Goal: Information Seeking & Learning: Understand process/instructions

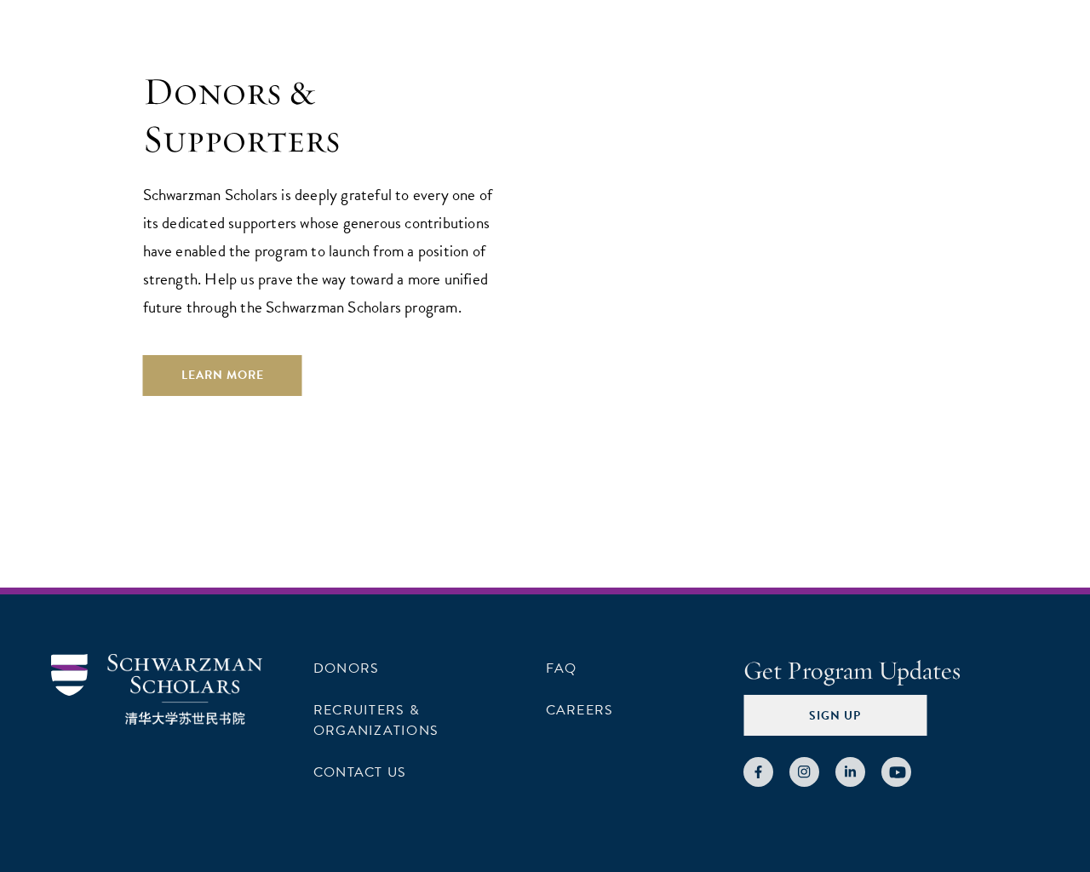
scroll to position [5113, 0]
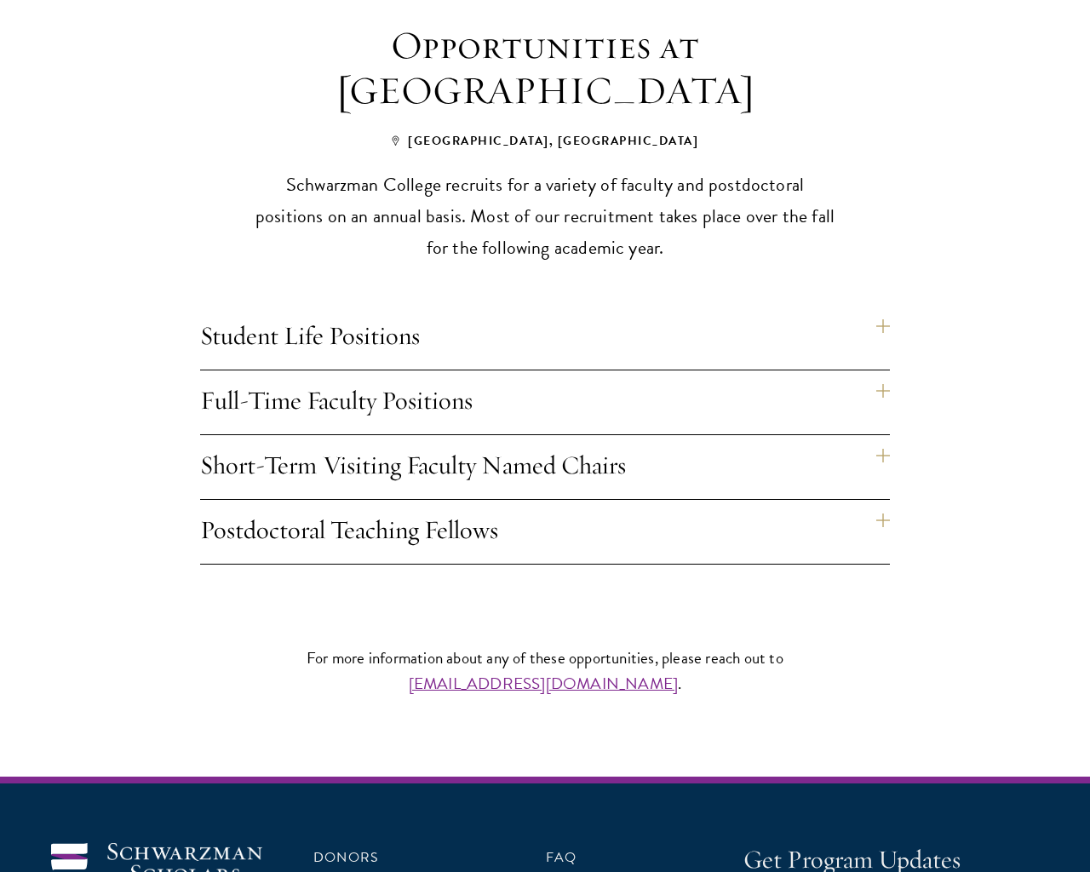
scroll to position [1559, 0]
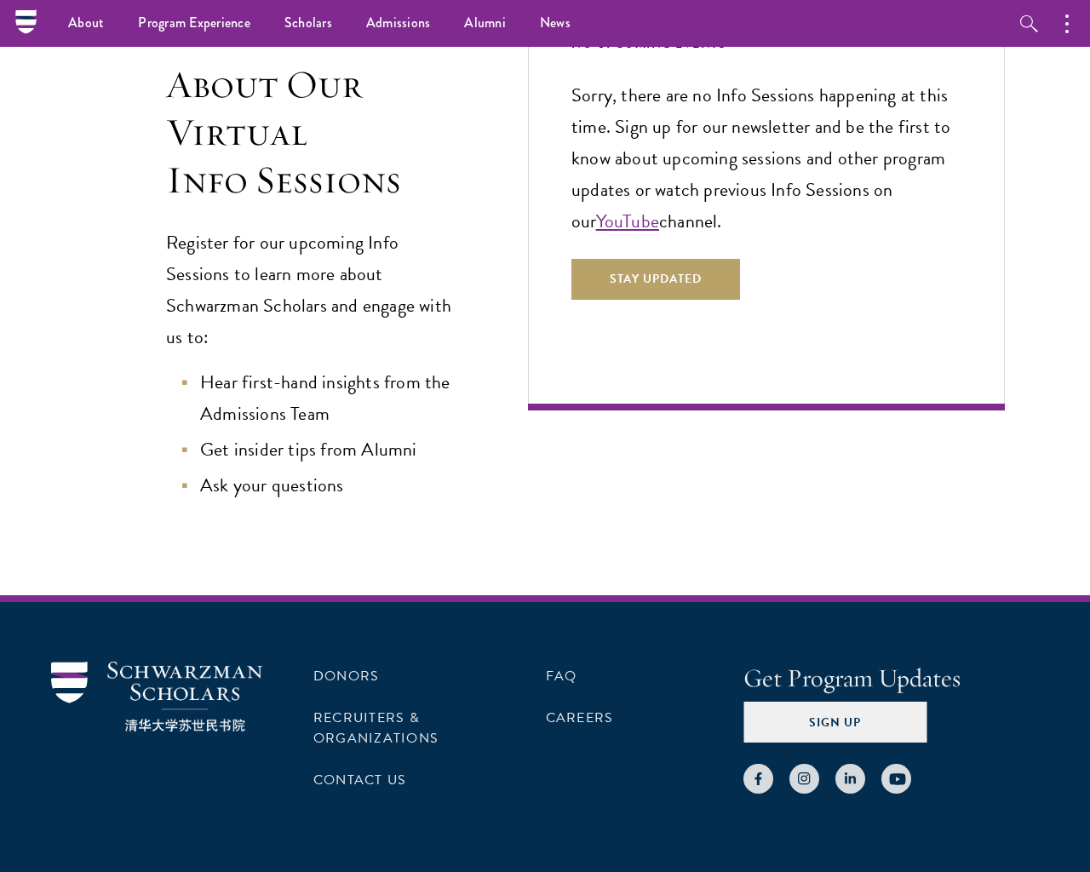
scroll to position [526, 0]
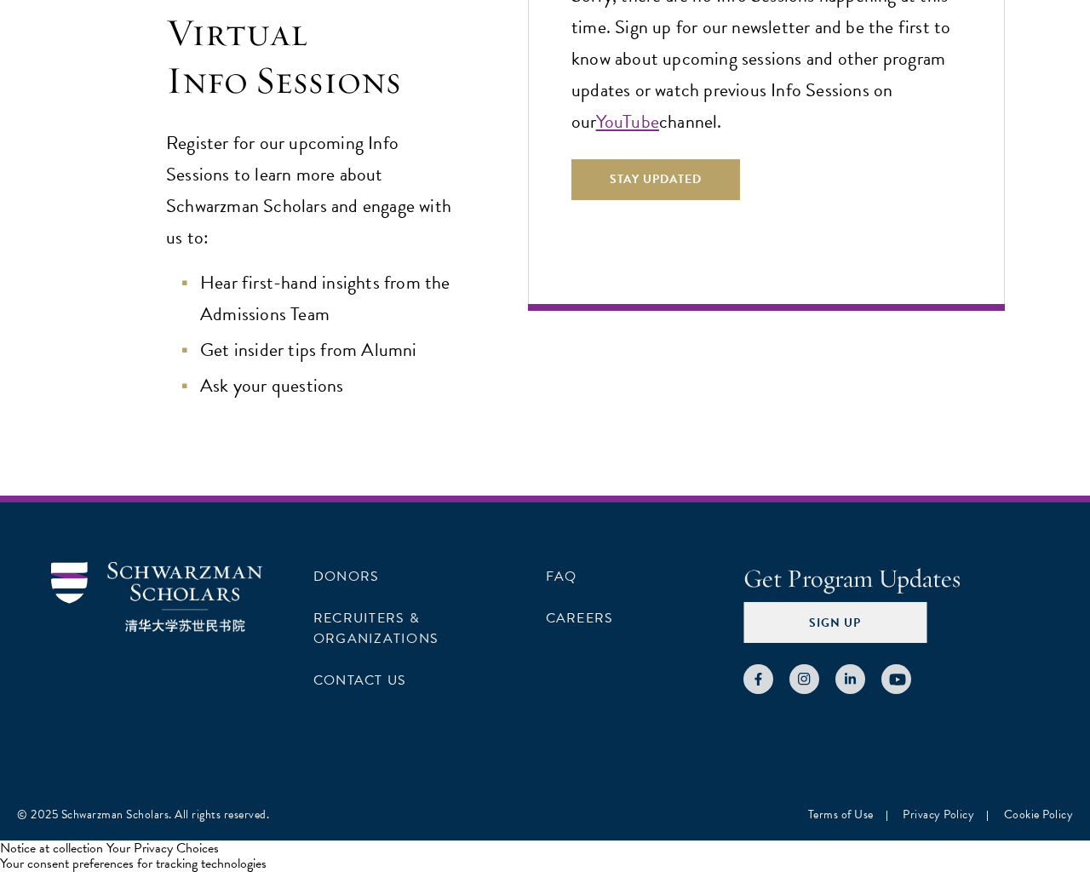
scroll to position [526, 0]
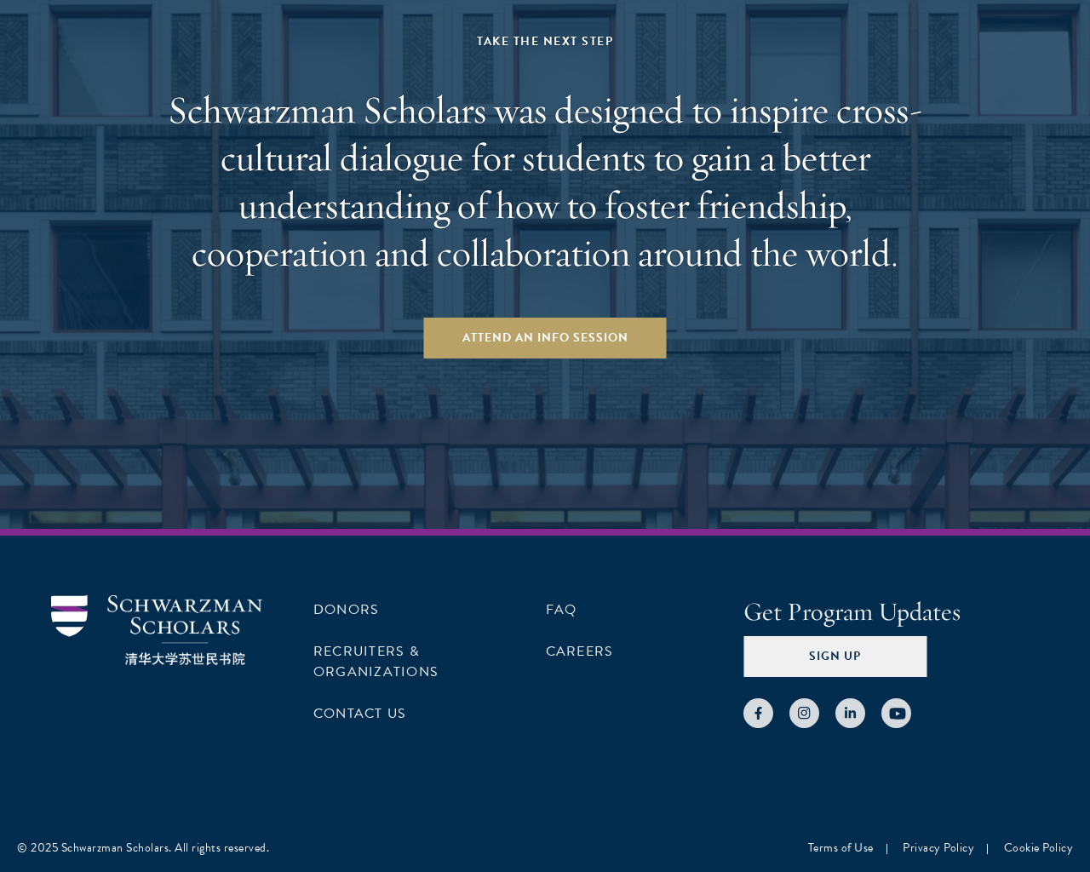
scroll to position [2588, 0]
